Goal: Task Accomplishment & Management: Manage account settings

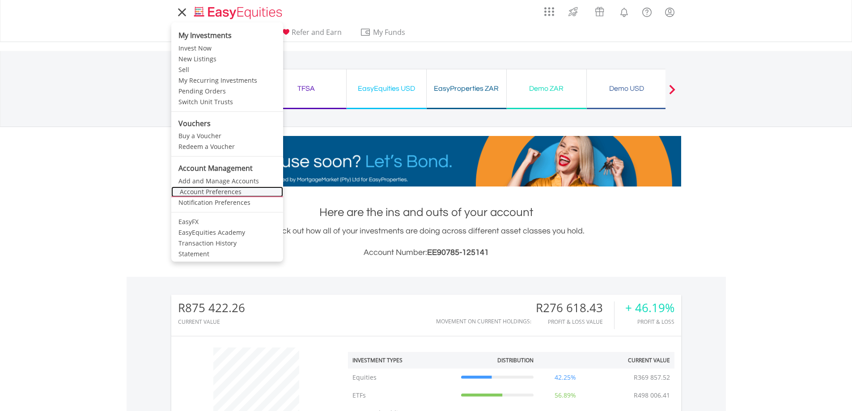
click at [203, 191] on link "Account Preferences" at bounding box center [227, 191] width 112 height 11
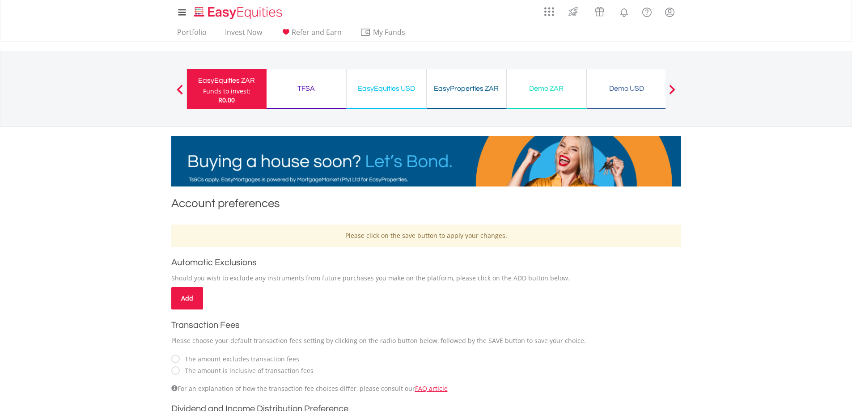
click at [224, 79] on div "EasyEquities ZAR" at bounding box center [226, 80] width 69 height 13
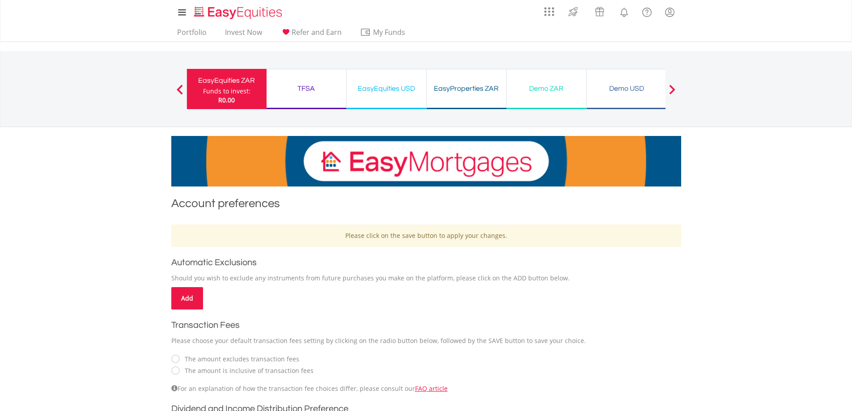
scroll to position [224, 0]
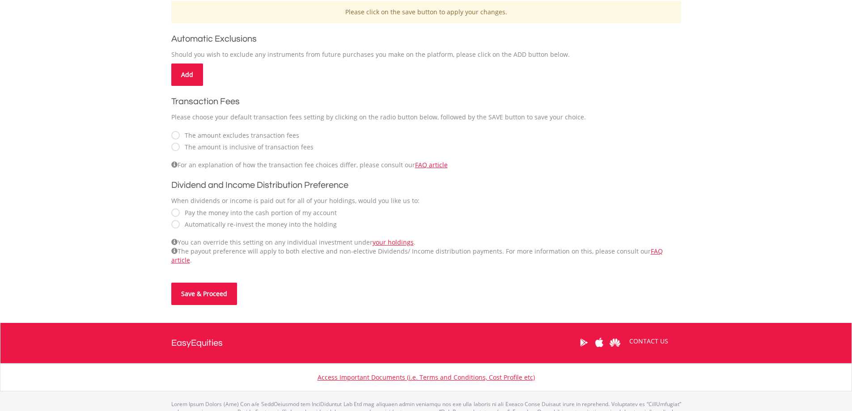
click at [214, 288] on button "Save & Proceed" at bounding box center [204, 294] width 66 height 22
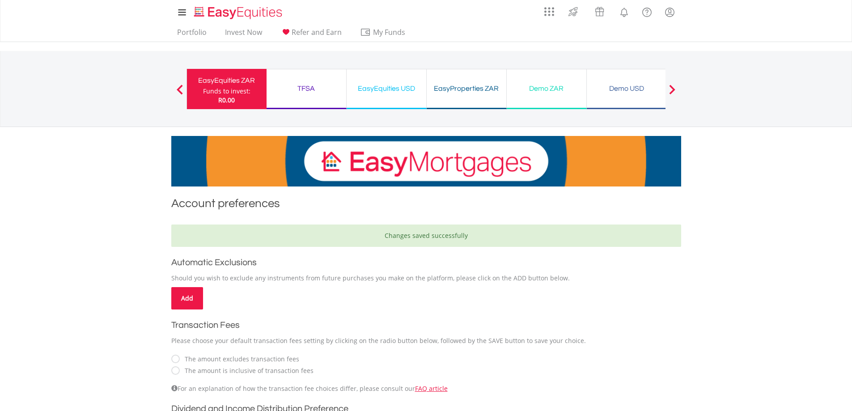
scroll to position [75, 0]
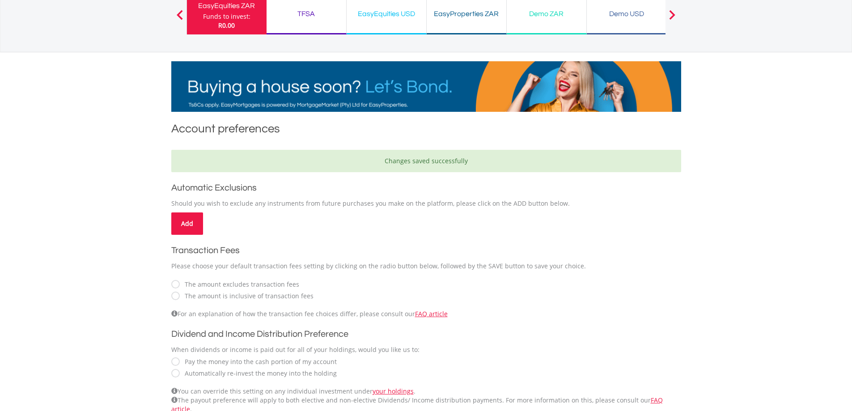
click at [305, 12] on div "TFSA" at bounding box center [306, 14] width 69 height 13
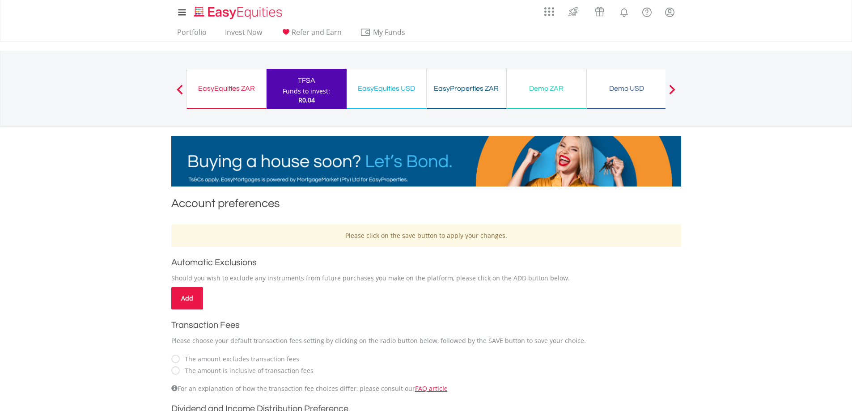
scroll to position [256, 0]
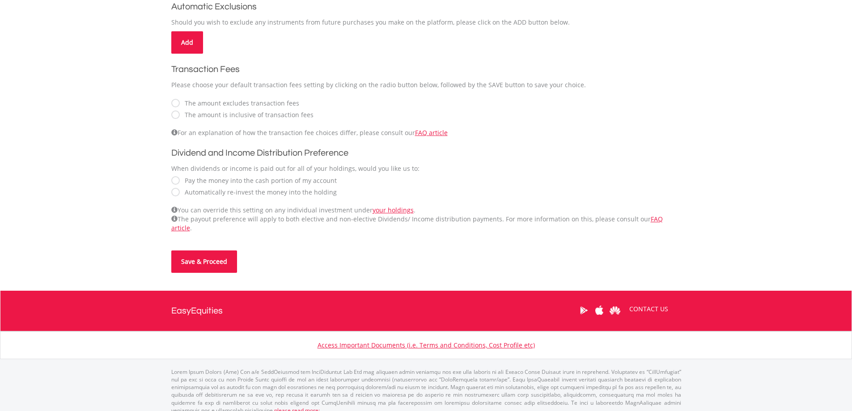
click at [205, 253] on button "Save & Proceed" at bounding box center [204, 261] width 66 height 22
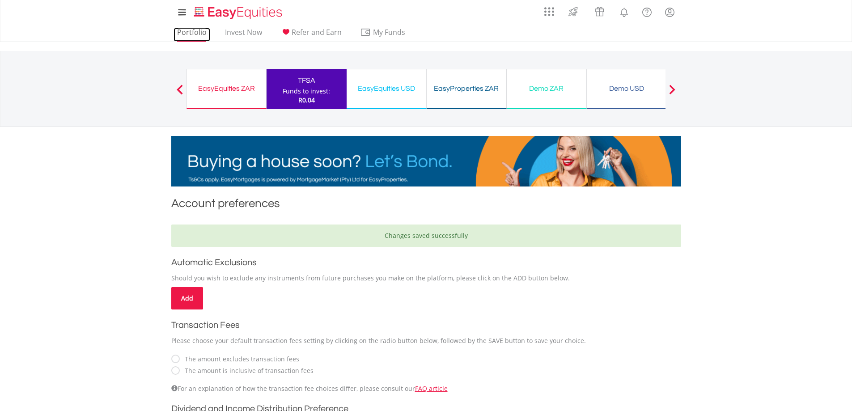
click at [187, 31] on link "Portfolio" at bounding box center [192, 35] width 37 height 14
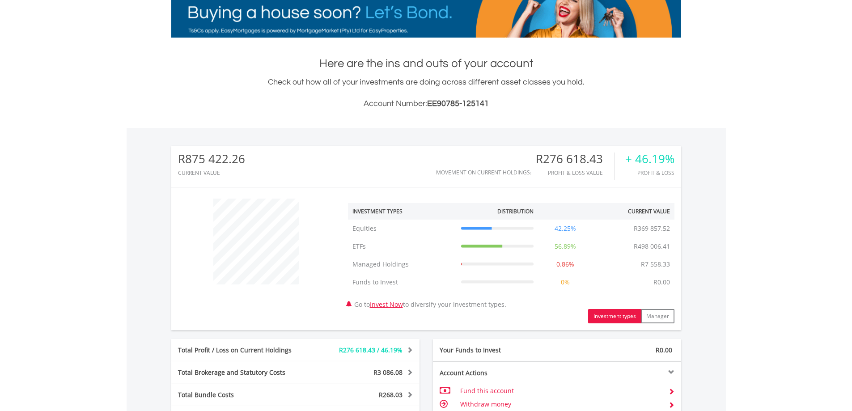
scroll to position [381, 0]
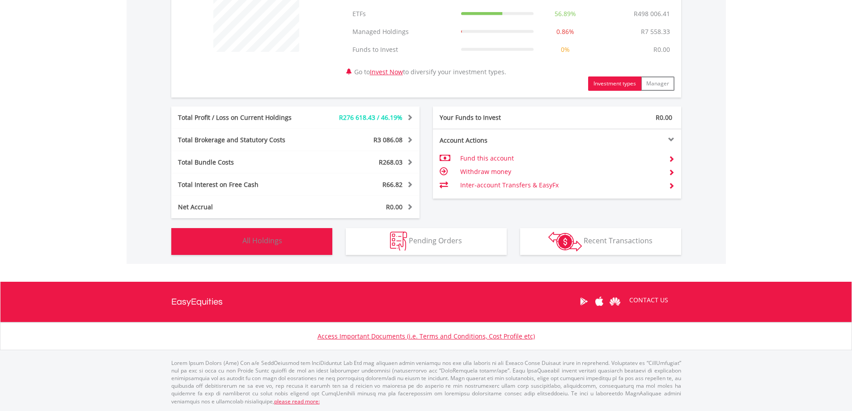
click at [244, 237] on span "All Holdings" at bounding box center [262, 241] width 40 height 10
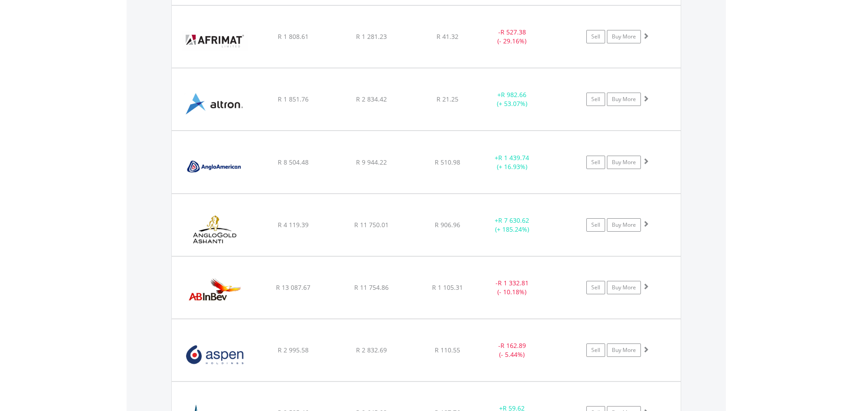
scroll to position [1483, 0]
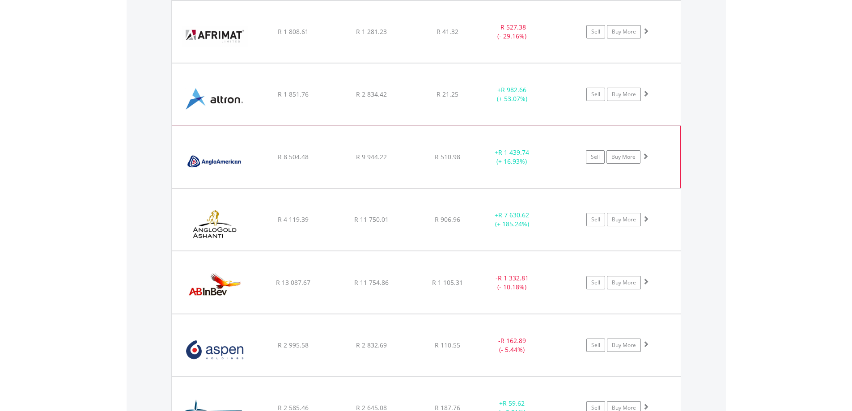
click at [253, 161] on img at bounding box center [215, 161] width 77 height 48
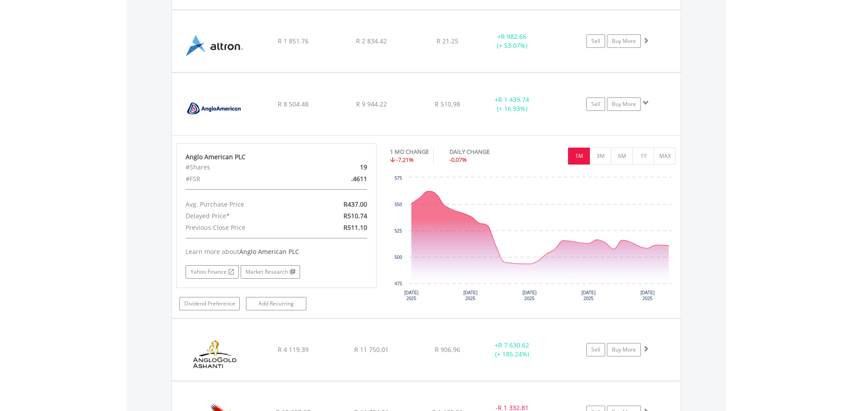
scroll to position [1558, 0]
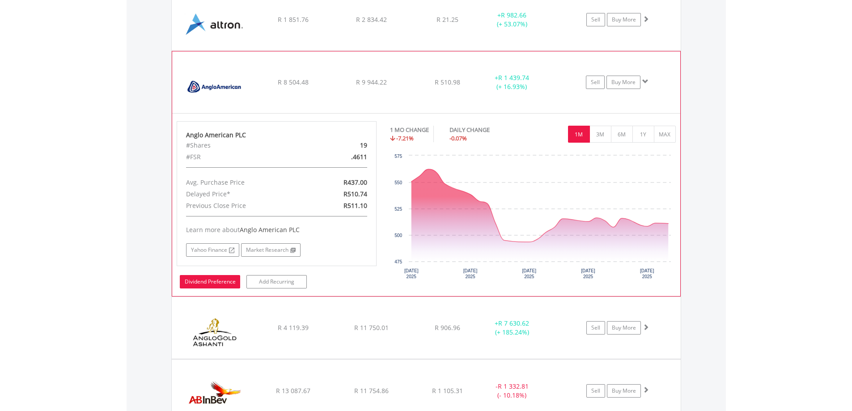
click at [213, 279] on link "Dividend Preference" at bounding box center [210, 281] width 60 height 13
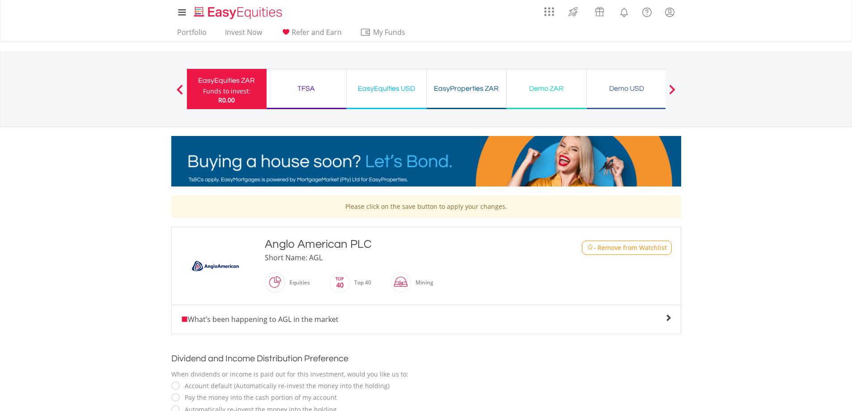
click at [178, 89] on button "Previous" at bounding box center [180, 93] width 18 height 9
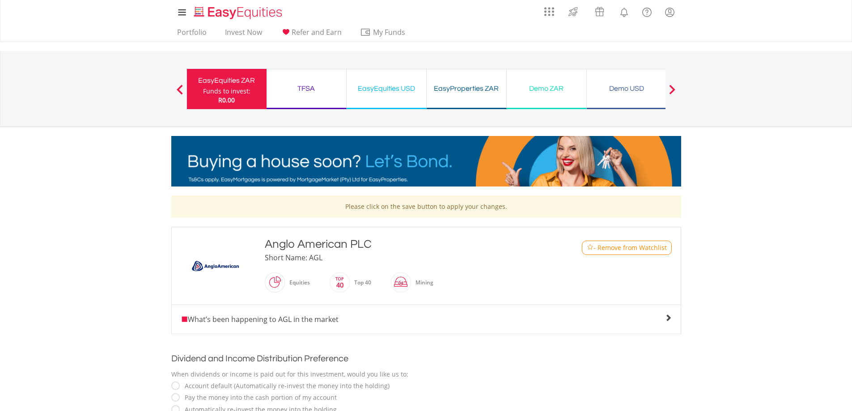
scroll to position [199, 0]
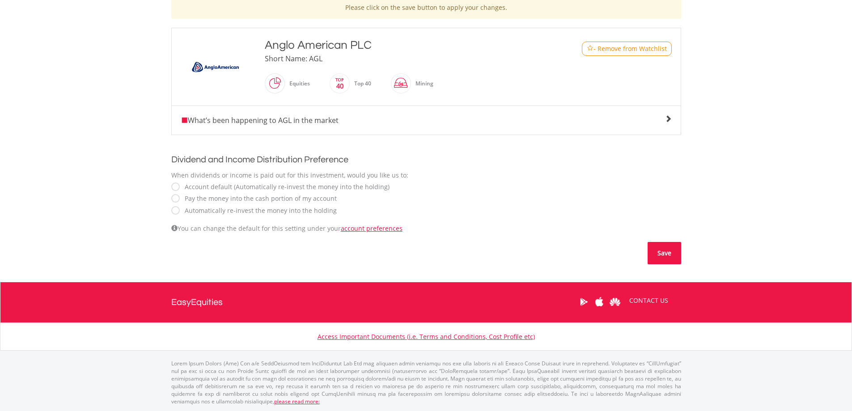
click at [667, 249] on button "Save" at bounding box center [665, 253] width 34 height 22
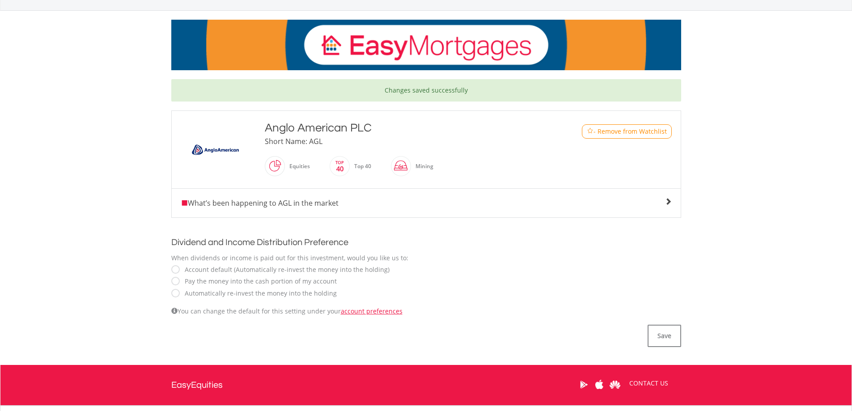
scroll to position [50, 0]
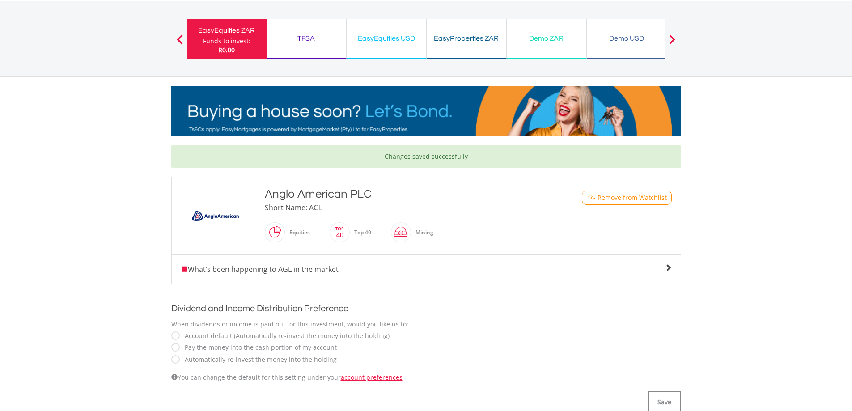
click at [218, 41] on div "Funds to invest:" at bounding box center [226, 41] width 47 height 9
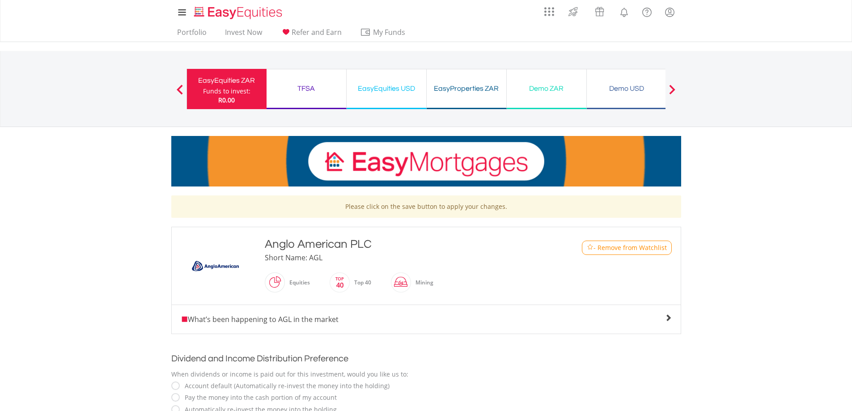
scroll to position [199, 0]
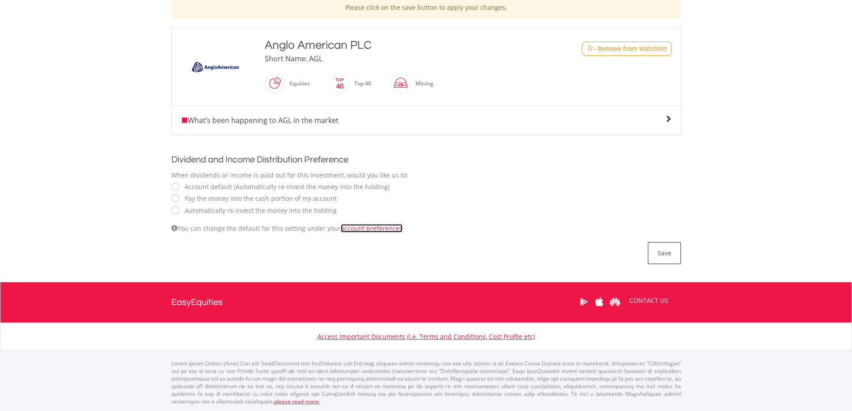
click at [351, 228] on link "account preferences" at bounding box center [372, 228] width 62 height 8
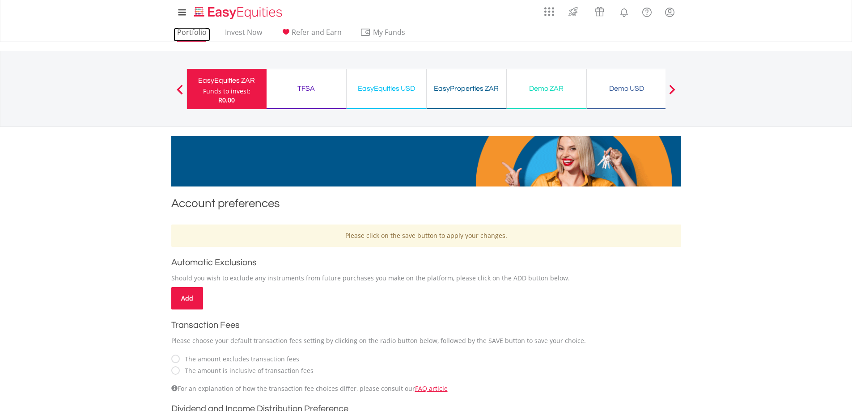
click at [187, 30] on link "Portfolio" at bounding box center [192, 35] width 37 height 14
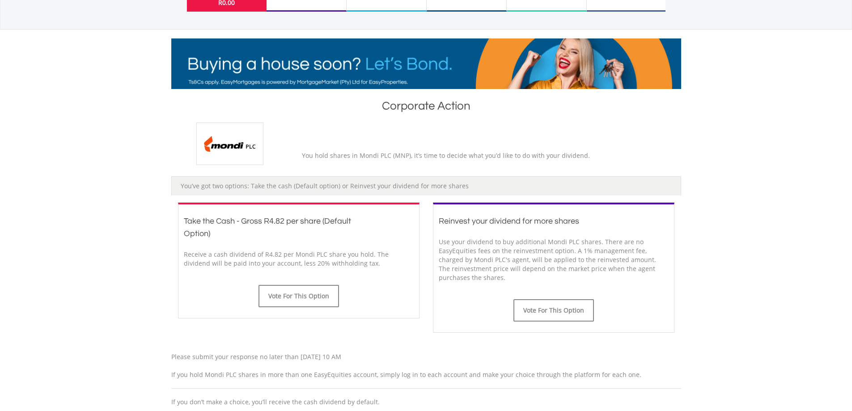
scroll to position [224, 0]
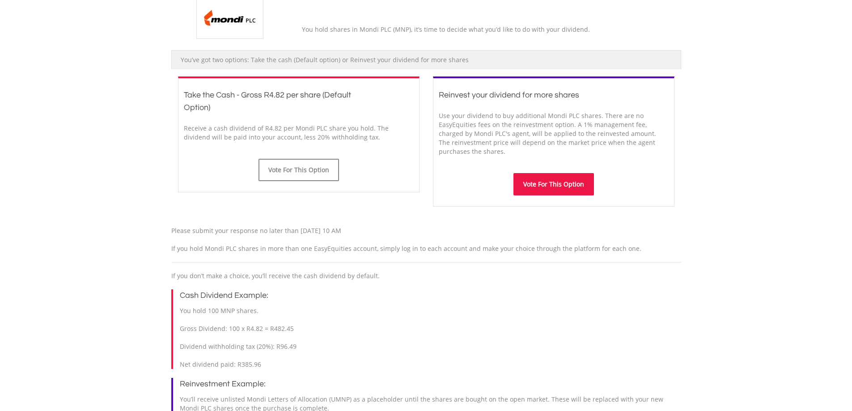
click at [543, 182] on button "Vote For This Option" at bounding box center [553, 184] width 80 height 22
